Goal: Browse casually

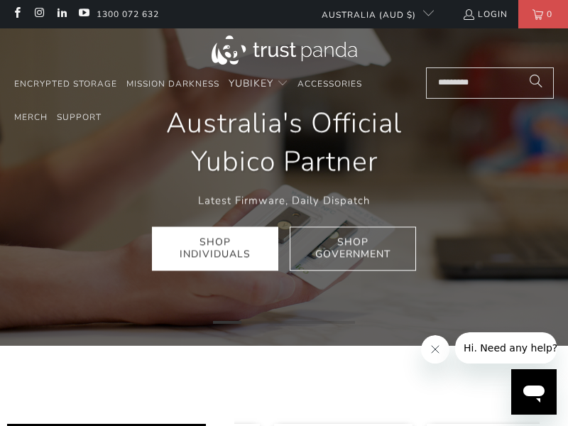
scroll to position [0, 916]
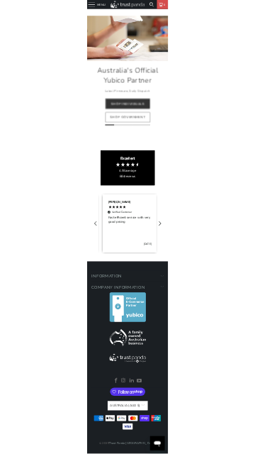
scroll to position [0, 554]
